Goal: Find specific page/section: Locate a particular part of the current website

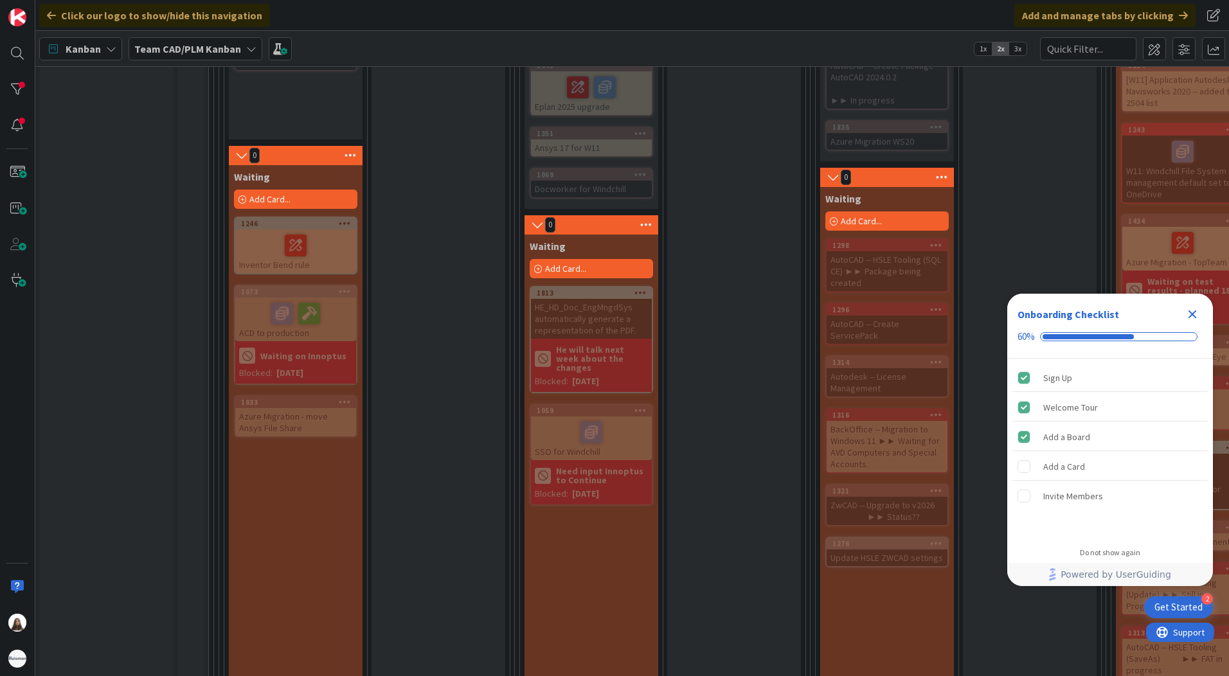
scroll to position [964, 0]
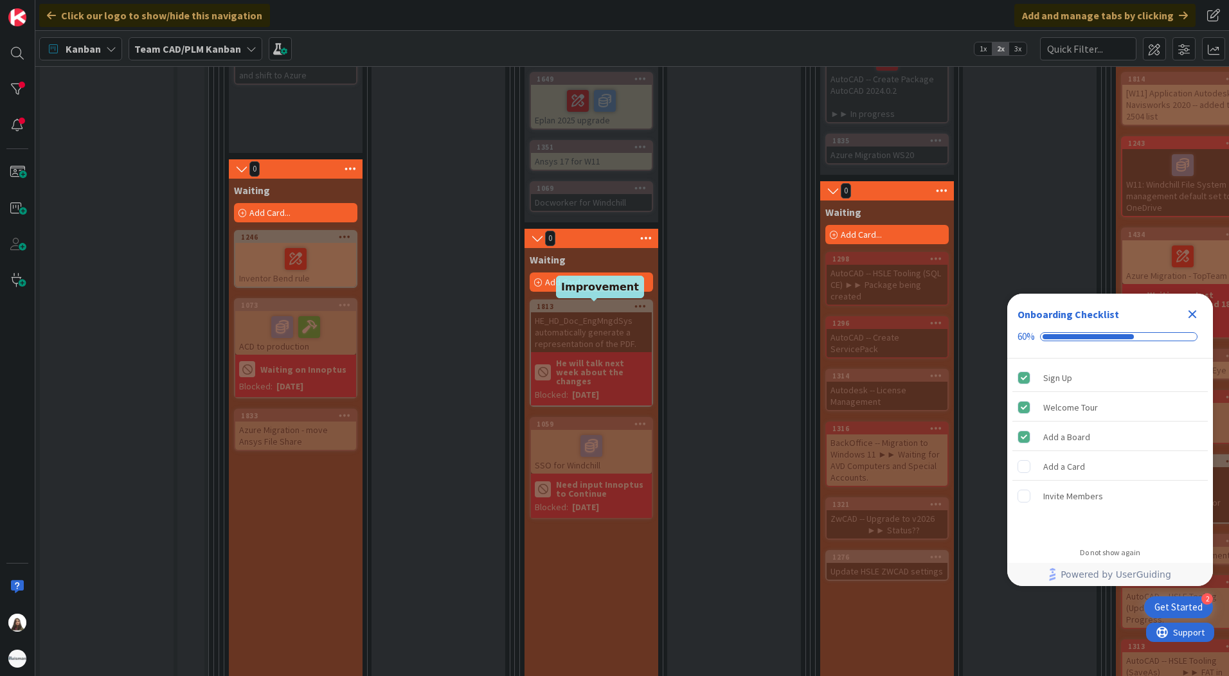
click at [599, 306] on div "1813" at bounding box center [594, 306] width 115 height 9
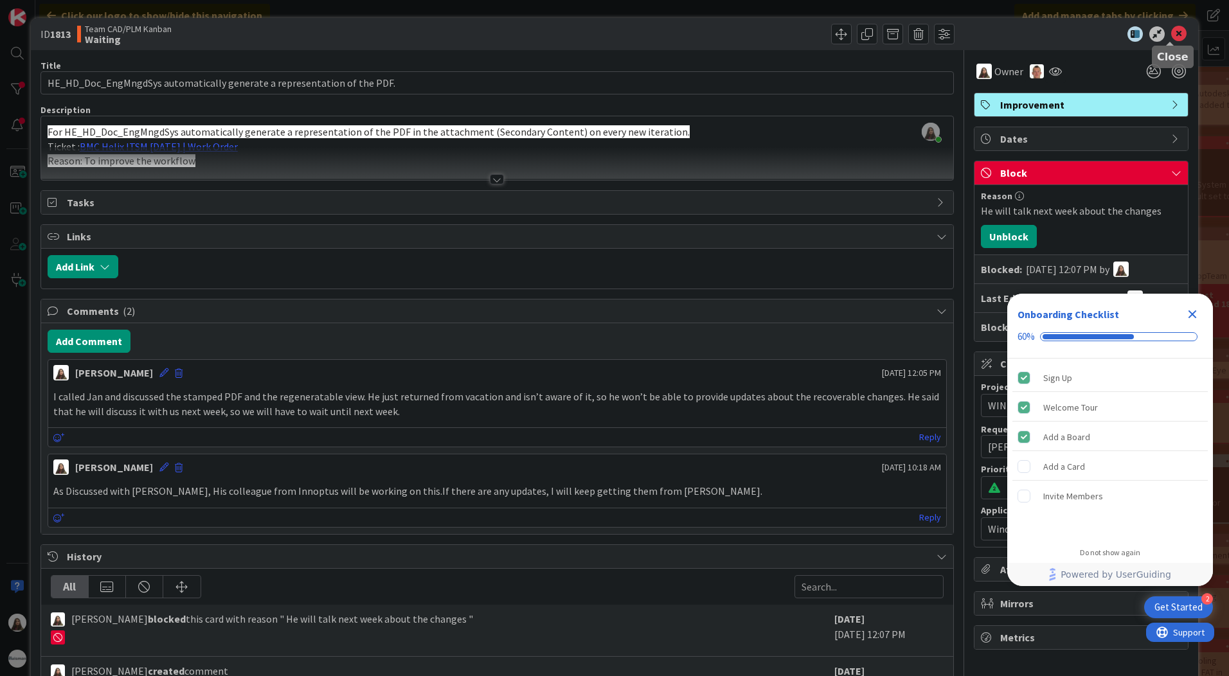
click at [1173, 33] on icon at bounding box center [1178, 33] width 15 height 15
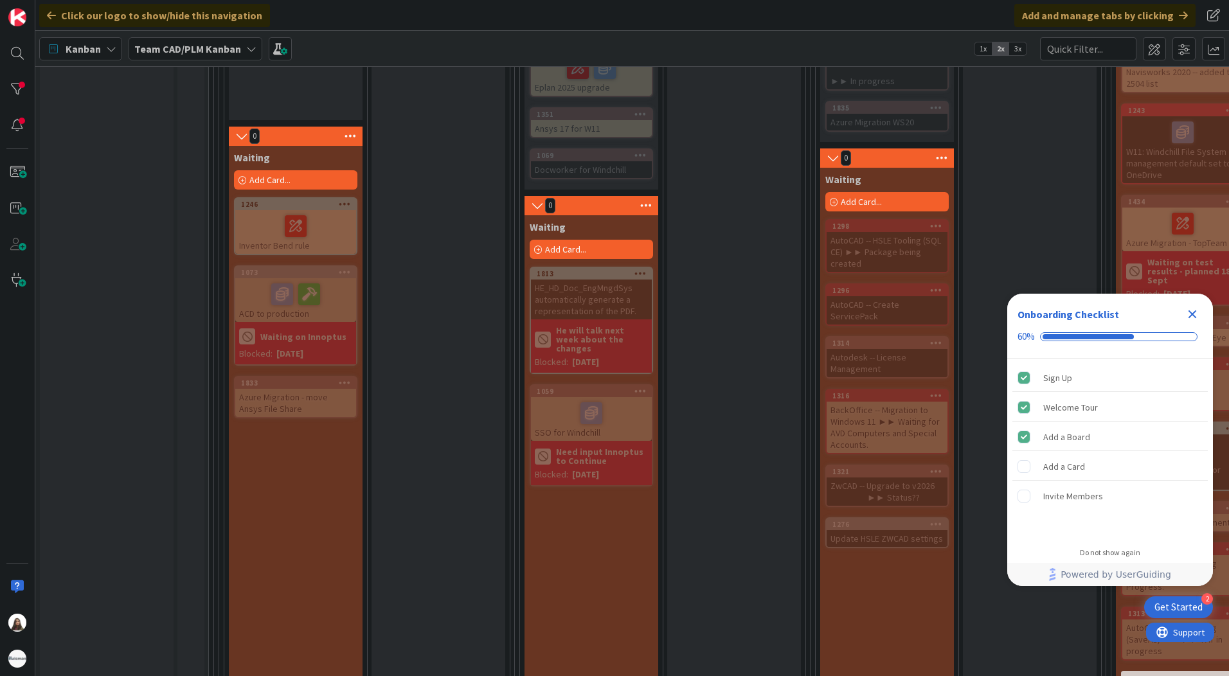
scroll to position [900, 0]
